Goal: Information Seeking & Learning: Find specific page/section

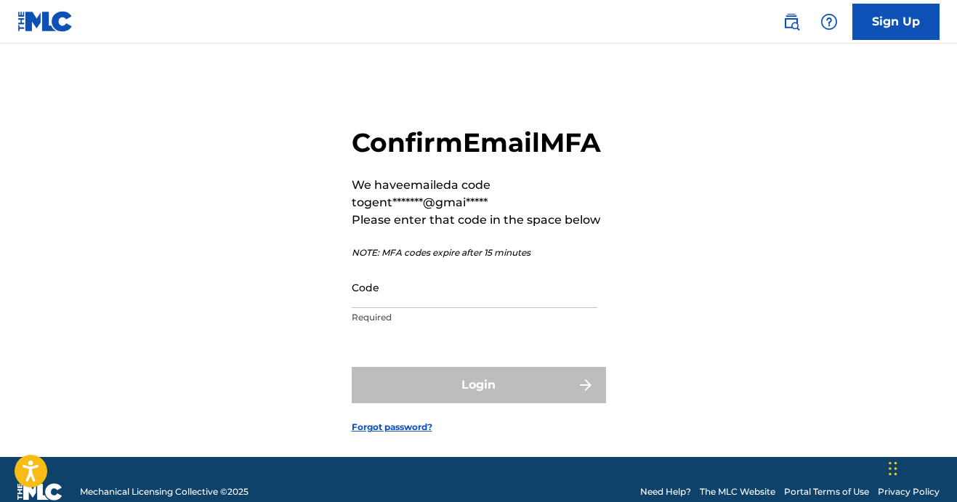
click at [488, 308] on input "Code" at bounding box center [475, 287] width 246 height 41
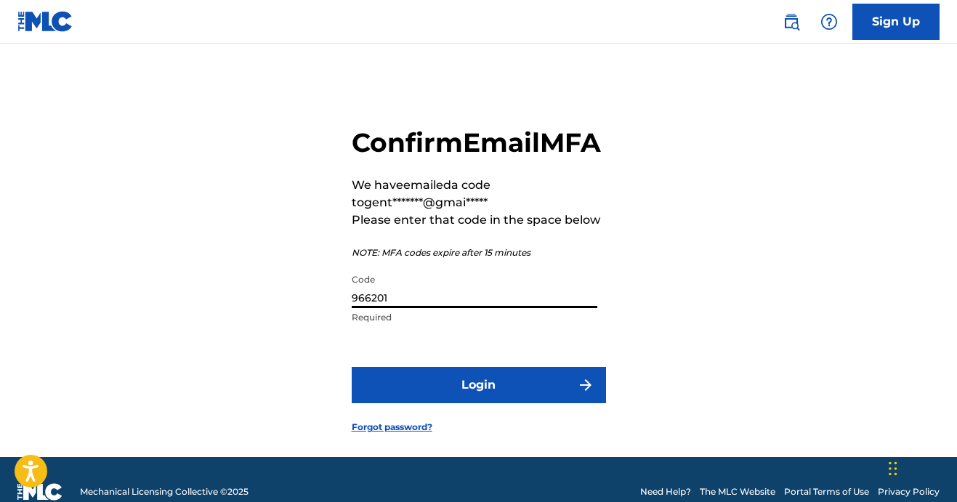
type input "966201"
click at [492, 403] on button "Login" at bounding box center [479, 385] width 254 height 36
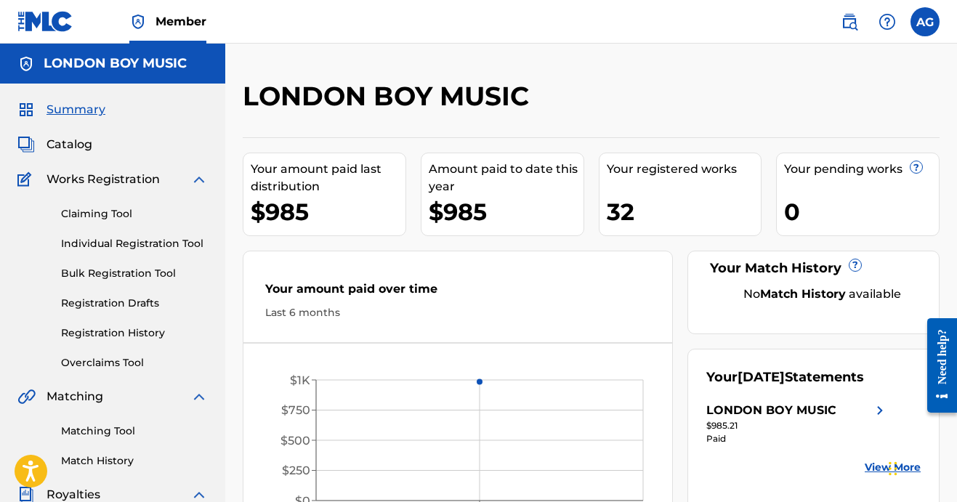
click at [68, 144] on span "Catalog" at bounding box center [69, 144] width 46 height 17
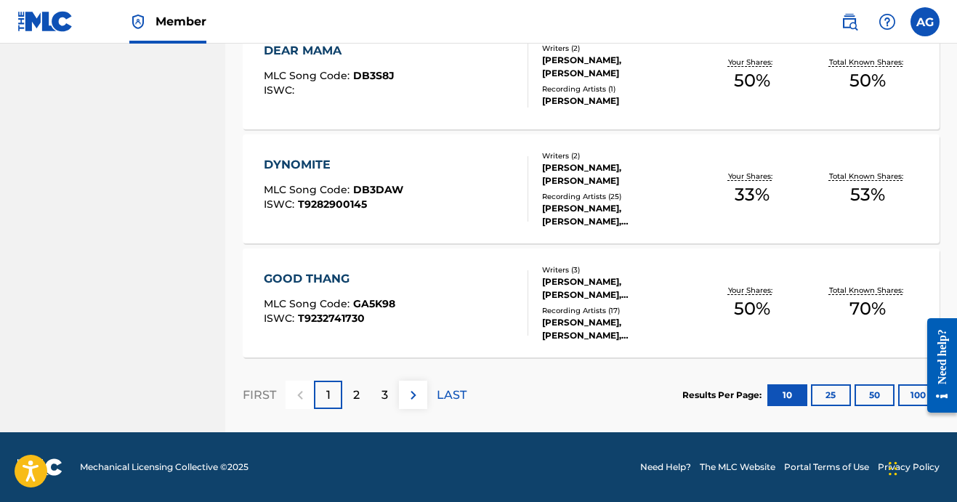
scroll to position [1161, 0]
click at [383, 394] on p "3" at bounding box center [384, 394] width 7 height 17
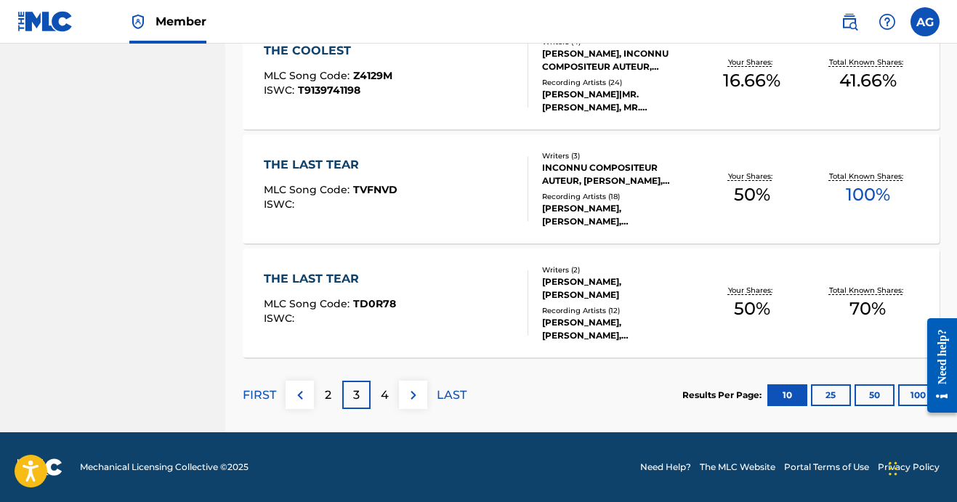
click at [385, 397] on p "4" at bounding box center [385, 394] width 8 height 17
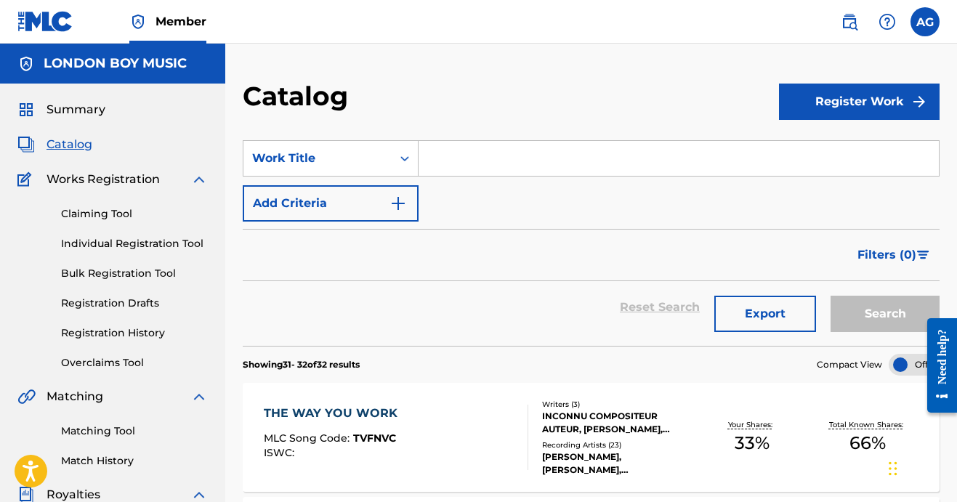
scroll to position [0, 0]
click at [472, 158] on input "Search Form" at bounding box center [678, 158] width 520 height 35
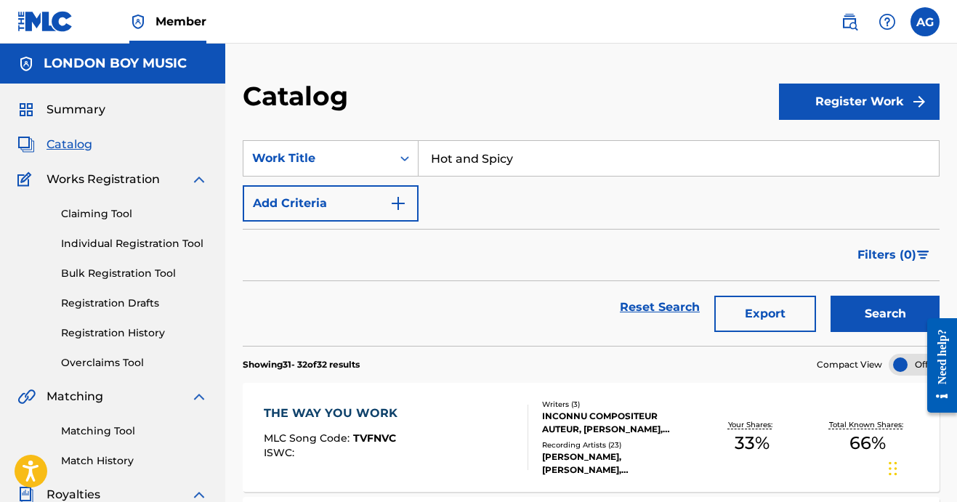
click at [886, 306] on button "Search" at bounding box center [884, 314] width 109 height 36
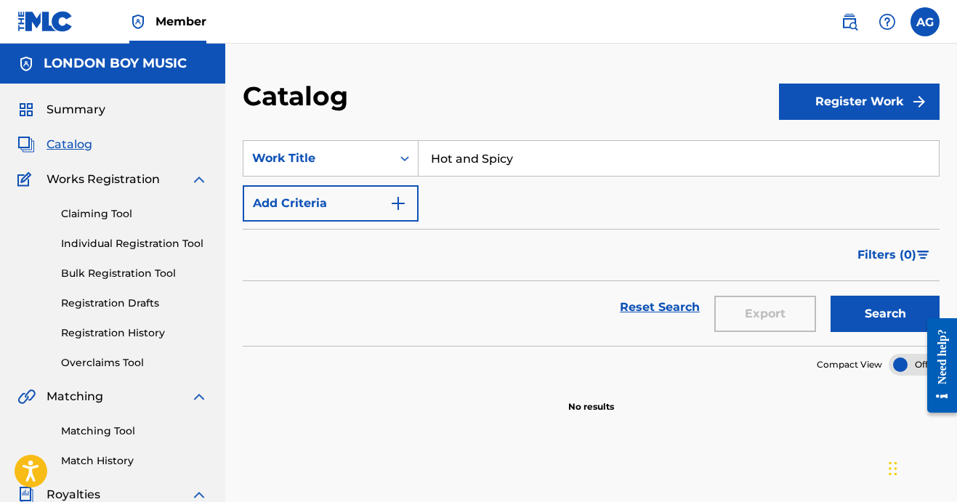
click at [856, 111] on button "Register Work" at bounding box center [859, 102] width 161 height 36
click at [698, 205] on div "SearchWithCriteria45fdd36b-a035-4a92-b5c8-25a7859d787b Work Title Hot and Spicy…" at bounding box center [591, 180] width 697 height 81
click at [402, 158] on icon "Search Form" at bounding box center [404, 158] width 9 height 5
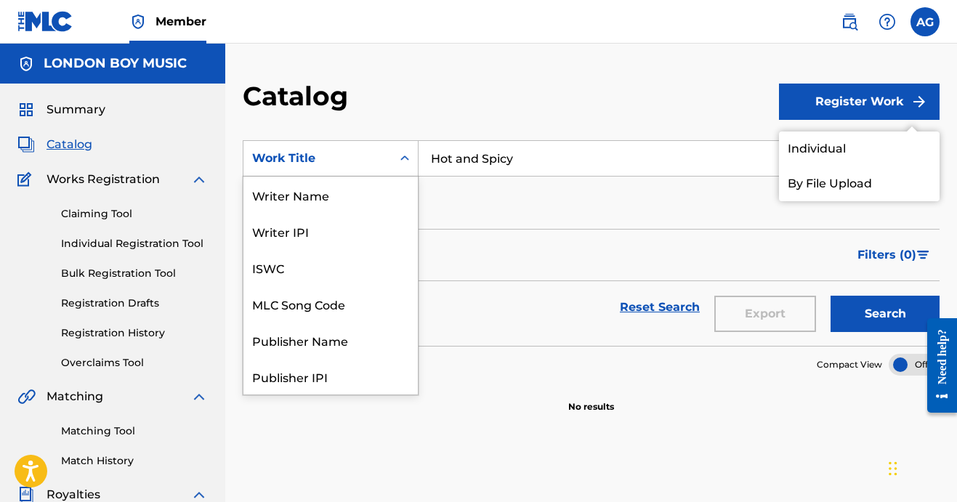
scroll to position [218, 0]
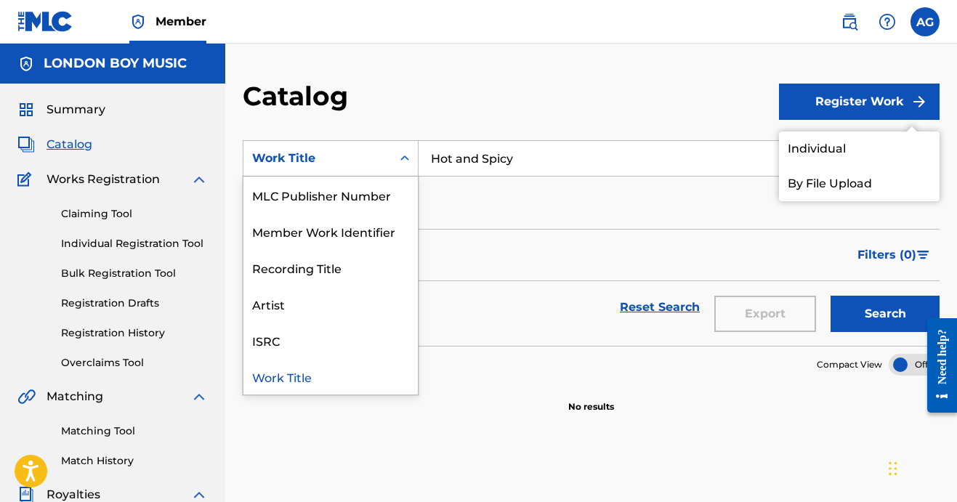
click at [495, 216] on div "SearchWithCriteria45fdd36b-a035-4a92-b5c8-25a7859d787b Work Title selected, 12 …" at bounding box center [591, 180] width 697 height 81
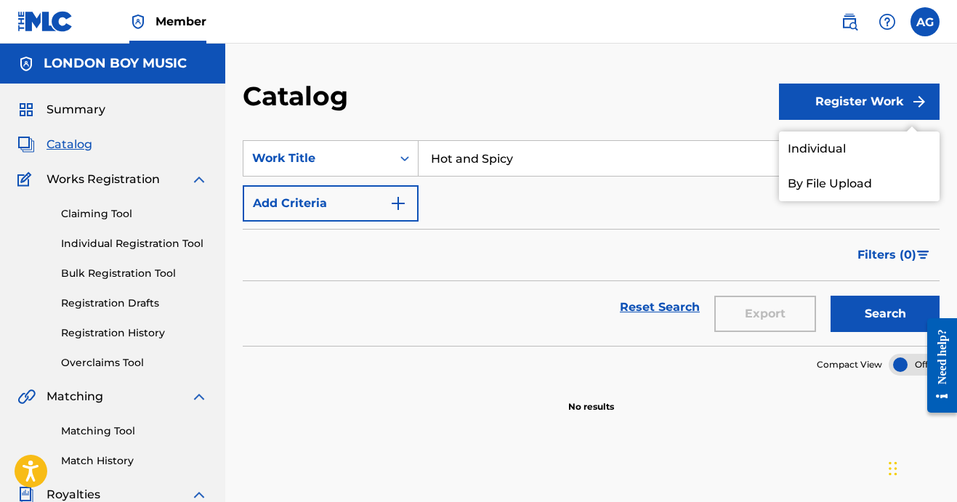
click at [532, 163] on input "Hot and Spicy" at bounding box center [678, 158] width 520 height 35
type input "H"
click at [490, 195] on span "it roll it" at bounding box center [470, 191] width 40 height 14
click at [868, 311] on button "Search" at bounding box center [884, 314] width 109 height 36
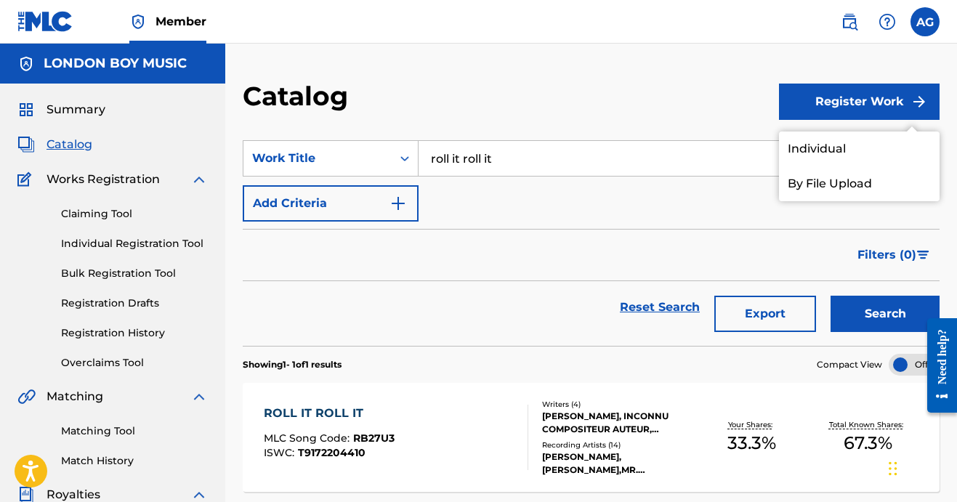
scroll to position [0, 0]
click at [517, 155] on input "roll it roll it" at bounding box center [678, 158] width 520 height 35
type input "r"
click at [485, 191] on span "fruit" at bounding box center [472, 191] width 25 height 14
type input "juicy fruit"
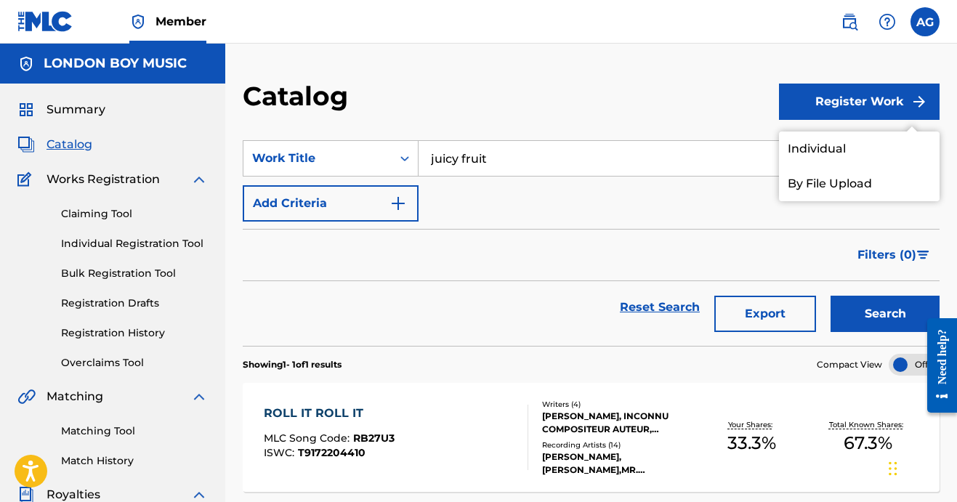
click at [855, 312] on button "Search" at bounding box center [884, 314] width 109 height 36
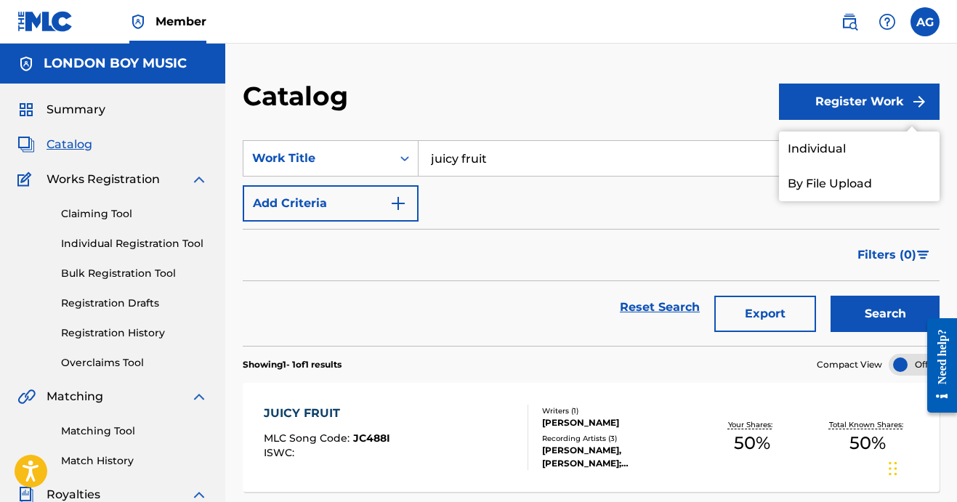
click at [923, 17] on label at bounding box center [924, 21] width 29 height 29
click at [925, 22] on input "AG [PERSON_NAME] [EMAIL_ADDRESS][DOMAIN_NAME] Notification Preferences Profile …" at bounding box center [925, 22] width 0 height 0
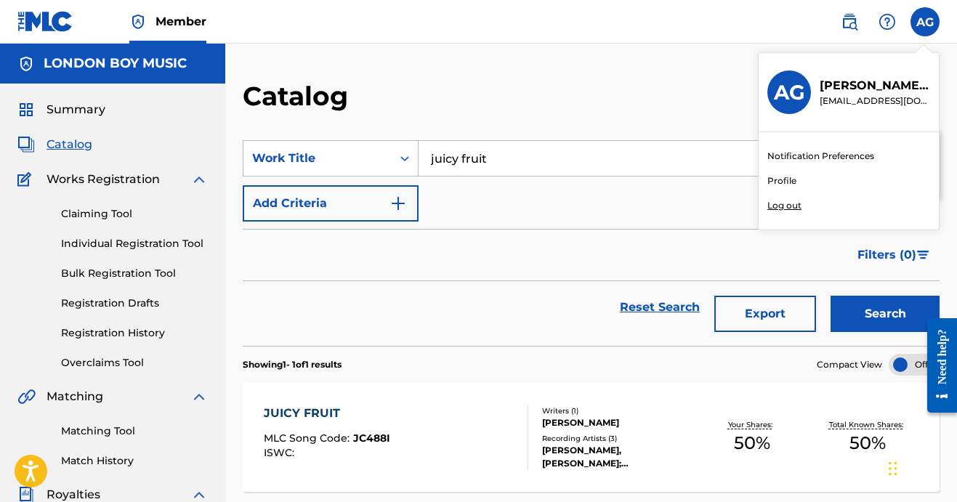
click at [784, 203] on p "Log out" at bounding box center [784, 205] width 34 height 13
click at [925, 22] on input "AG [PERSON_NAME] [EMAIL_ADDRESS][DOMAIN_NAME] Notification Preferences Profile …" at bounding box center [925, 22] width 0 height 0
